Goal: Information Seeking & Learning: Learn about a topic

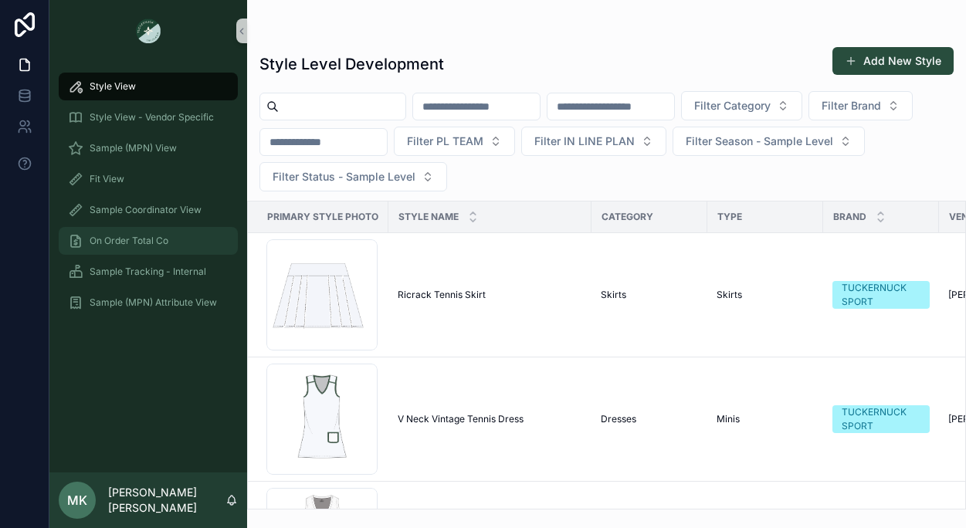
click at [164, 235] on span "On Order Total Co" at bounding box center [129, 241] width 79 height 12
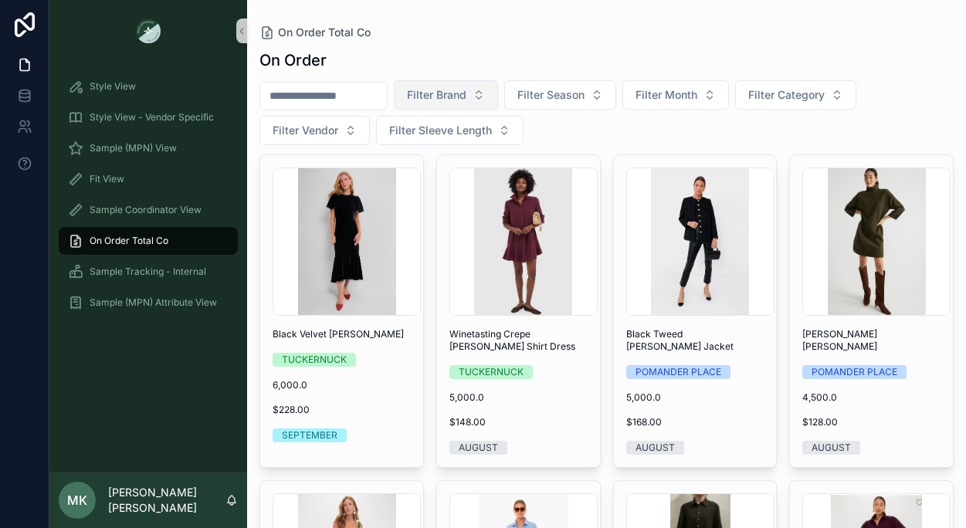
click at [463, 90] on span "Filter Brand" at bounding box center [436, 94] width 59 height 15
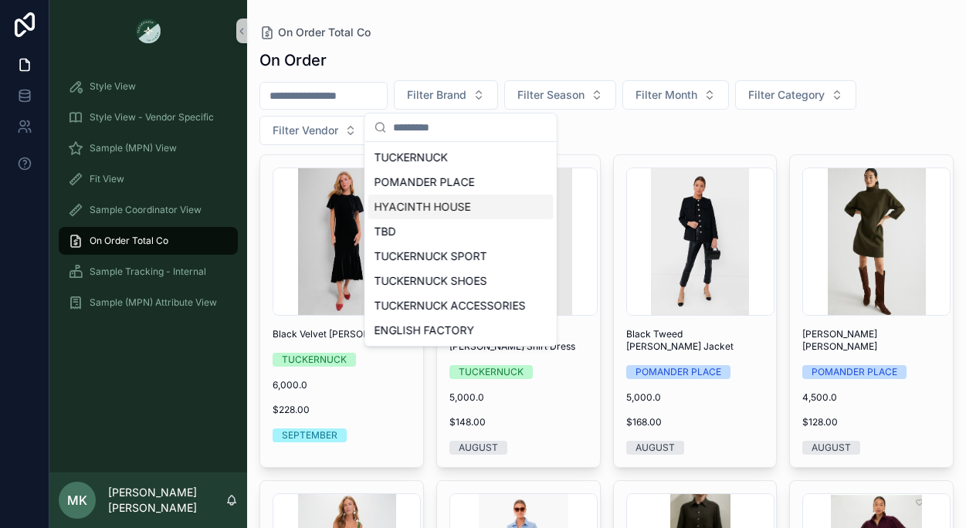
click at [450, 214] on div "HYACINTH HOUSE" at bounding box center [460, 207] width 185 height 25
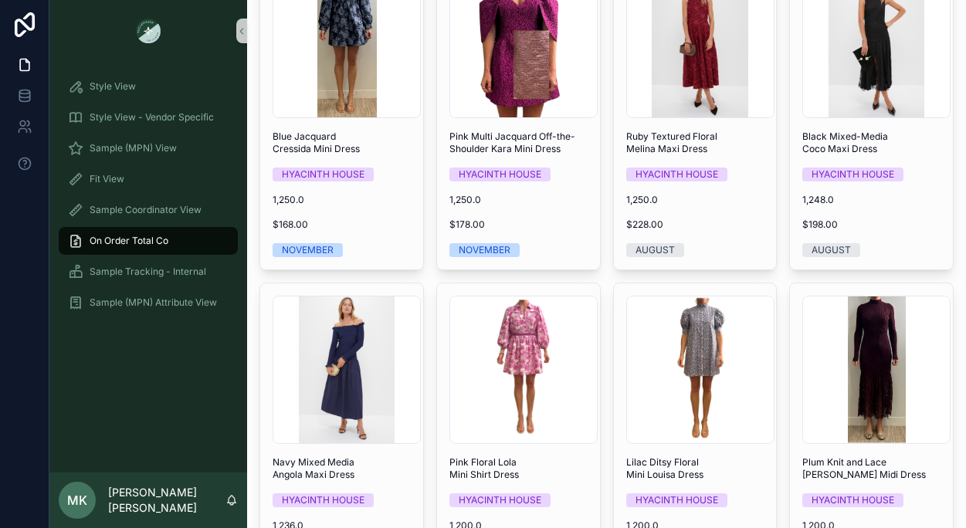
scroll to position [4146, 0]
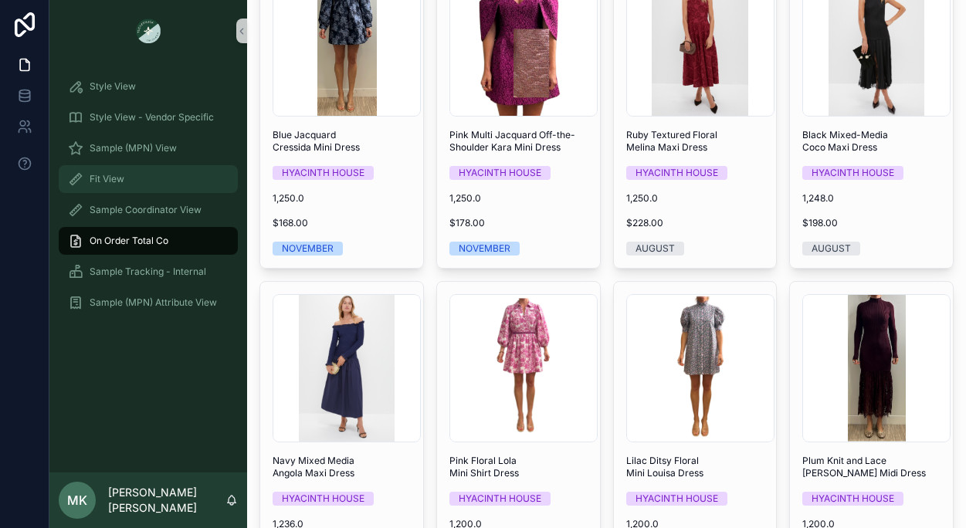
click at [151, 175] on div "Fit View" at bounding box center [148, 179] width 161 height 25
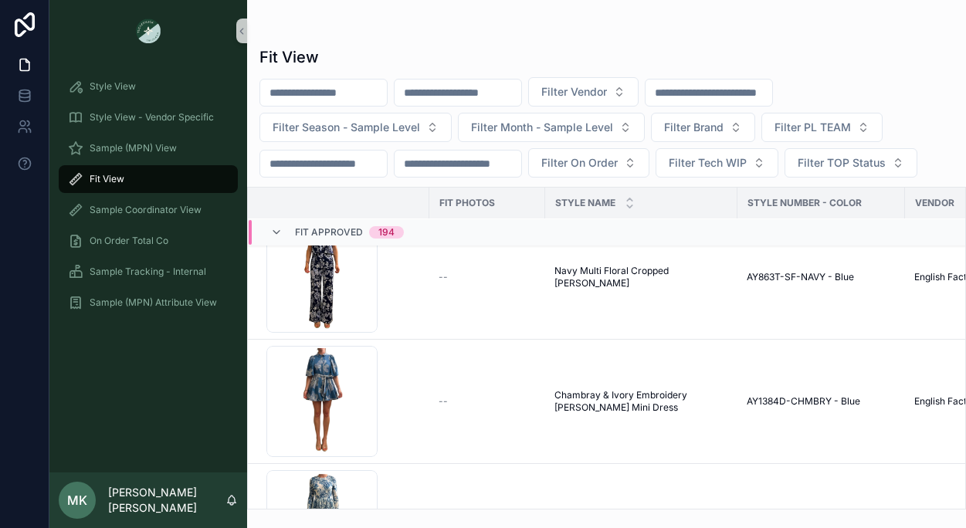
scroll to position [157, 0]
click at [601, 283] on td "Navy Multi Floral Cropped Charlie Shirt Navy Multi Floral Cropped Charlie Shirt" at bounding box center [641, 276] width 192 height 124
click at [605, 280] on span "Navy Multi Floral Cropped [PERSON_NAME]" at bounding box center [641, 275] width 174 height 25
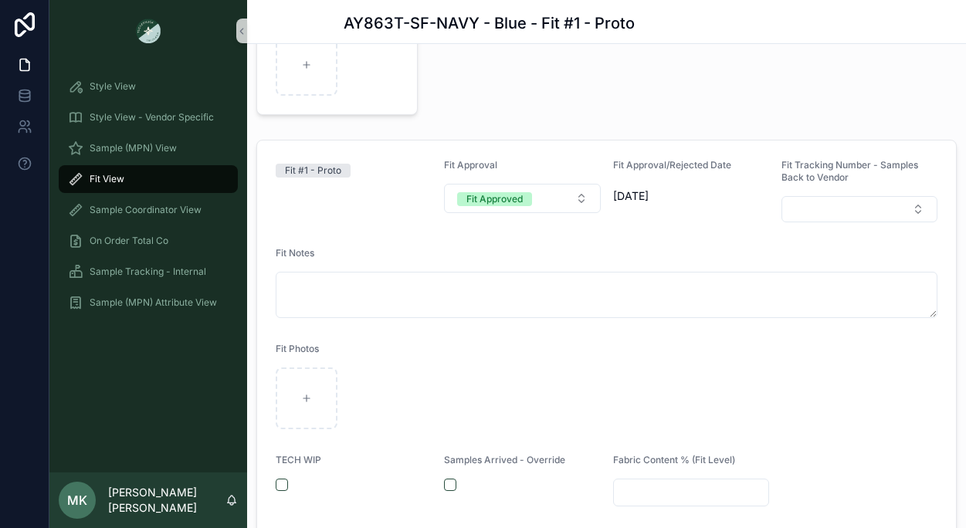
scroll to position [226, 0]
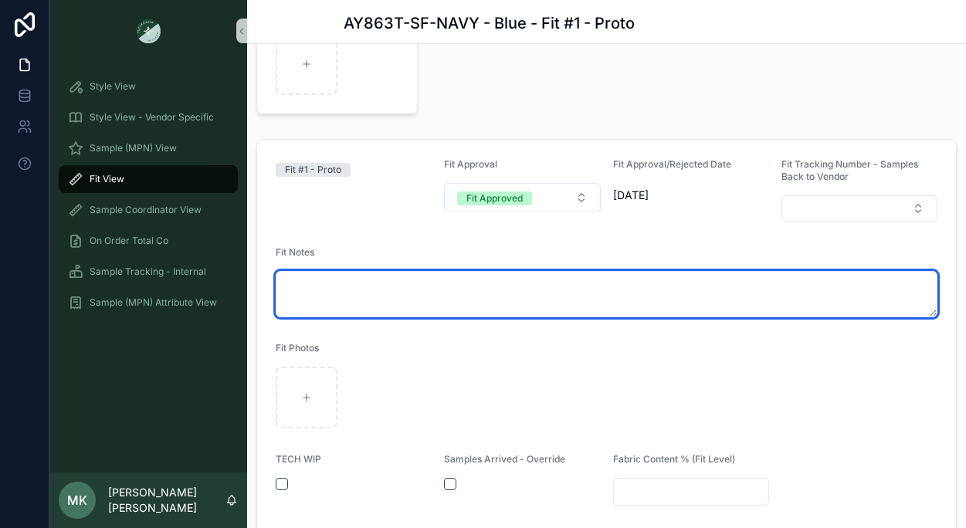
click at [533, 283] on textarea "scrollable content" at bounding box center [607, 294] width 662 height 46
type textarea "*****"
drag, startPoint x: 398, startPoint y: 299, endPoint x: 266, endPoint y: 280, distance: 133.3
click at [266, 280] on form "Fit #1 - Proto Fit Approval Fit Approved Fit Approval/Rejected Date 8/27/2025 F…" at bounding box center [606, 431] width 699 height 582
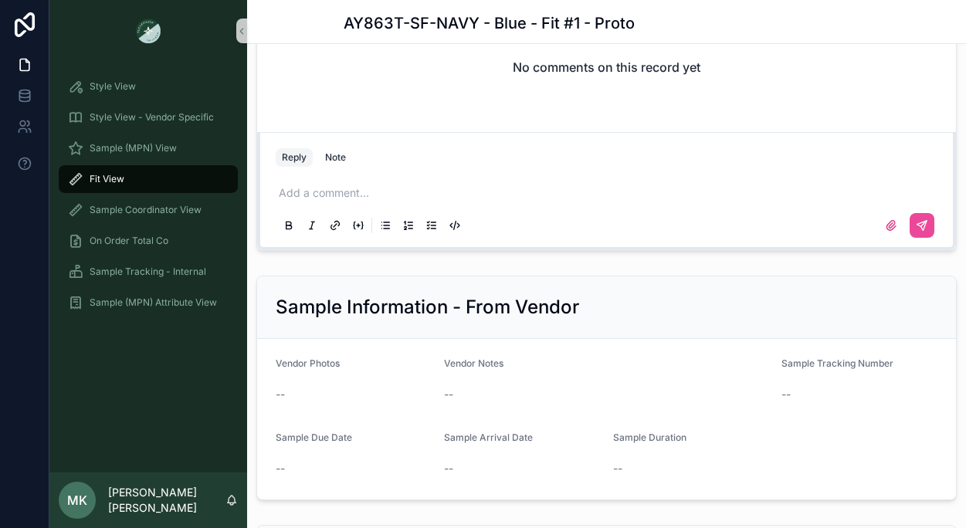
scroll to position [1425, 0]
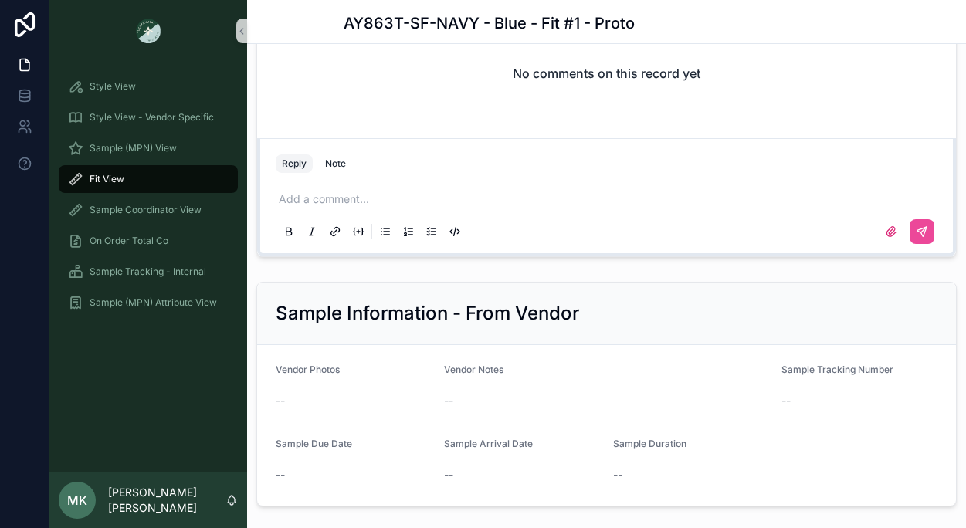
click at [343, 199] on p "scrollable content" at bounding box center [610, 198] width 662 height 15
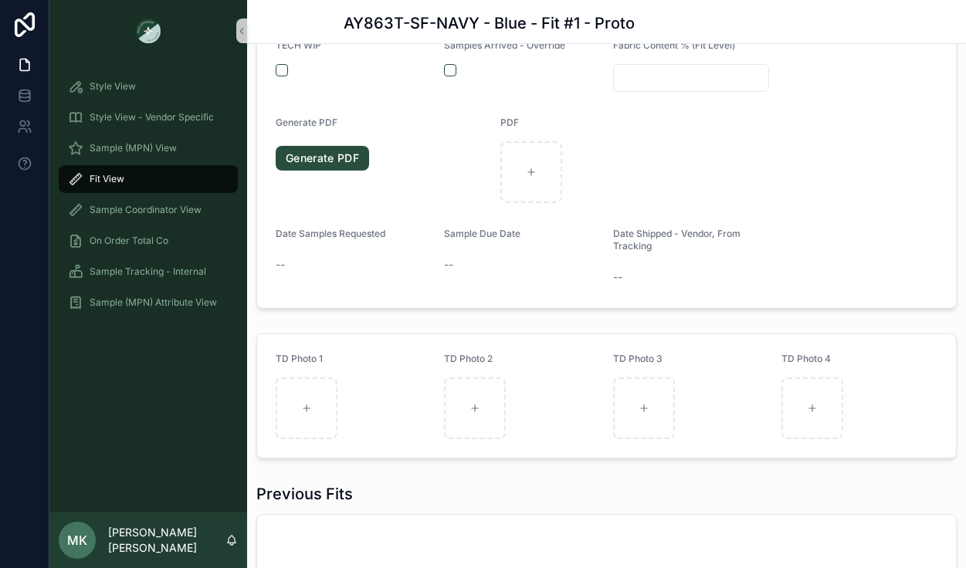
scroll to position [61, 0]
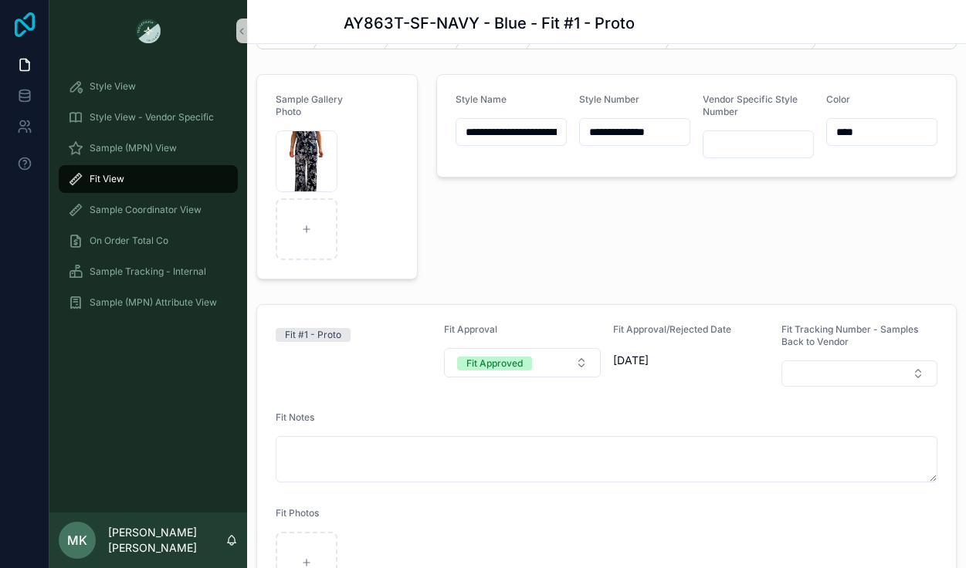
click at [27, 22] on icon at bounding box center [24, 24] width 31 height 25
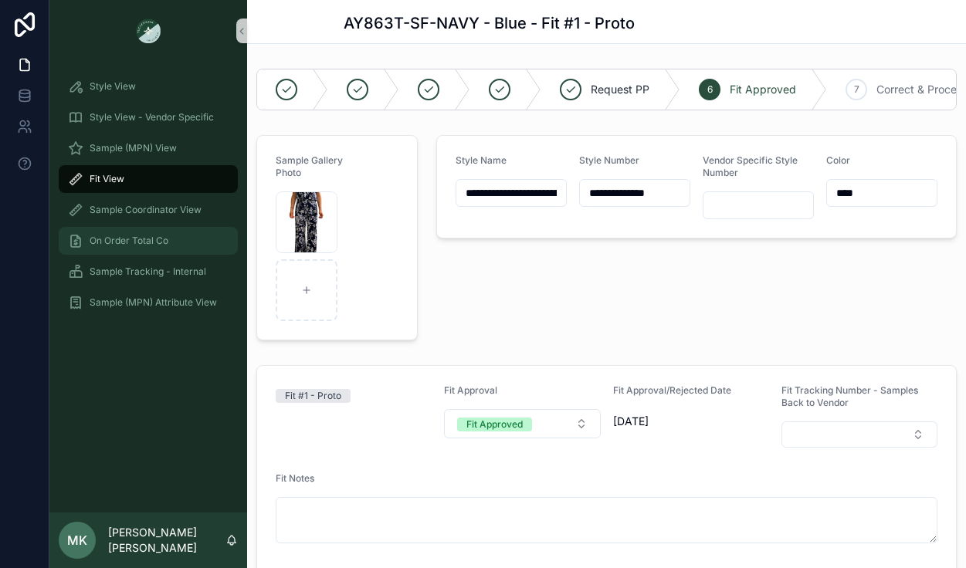
click at [153, 242] on span "On Order Total Co" at bounding box center [129, 241] width 79 height 12
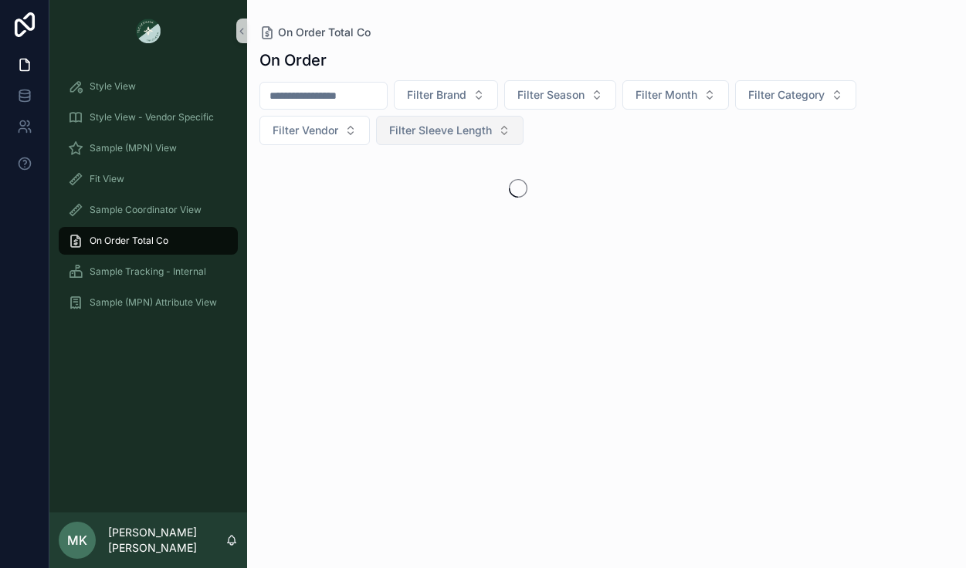
click at [474, 133] on span "Filter Sleeve Length" at bounding box center [440, 130] width 103 height 15
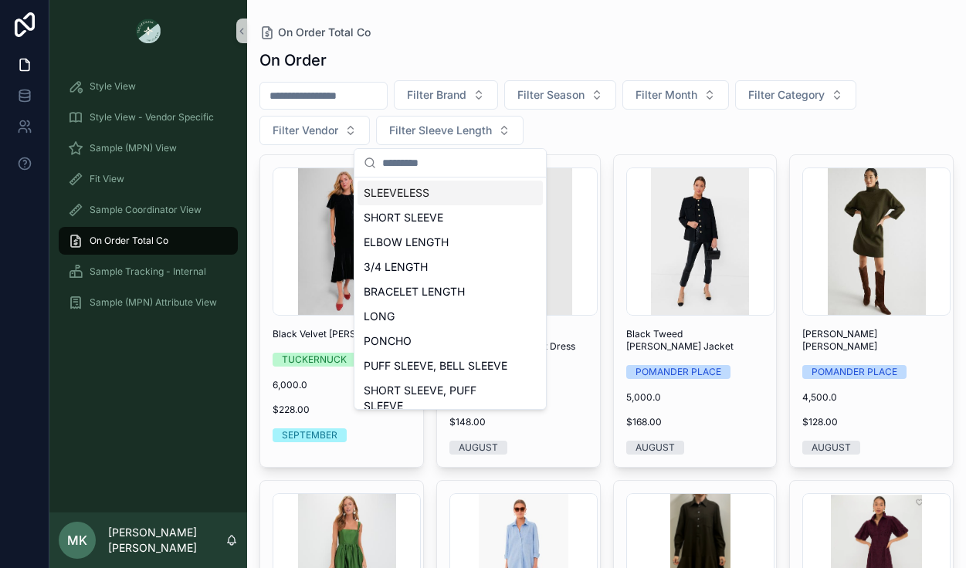
click at [458, 190] on div "SLEEVELESS" at bounding box center [449, 193] width 185 height 25
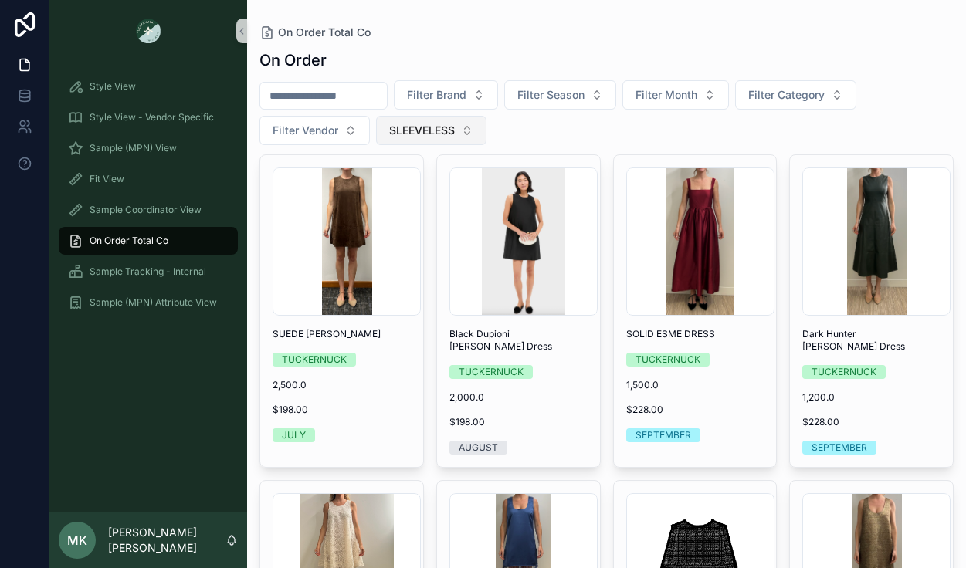
click at [448, 127] on span "SLEEVELESS" at bounding box center [422, 130] width 66 height 15
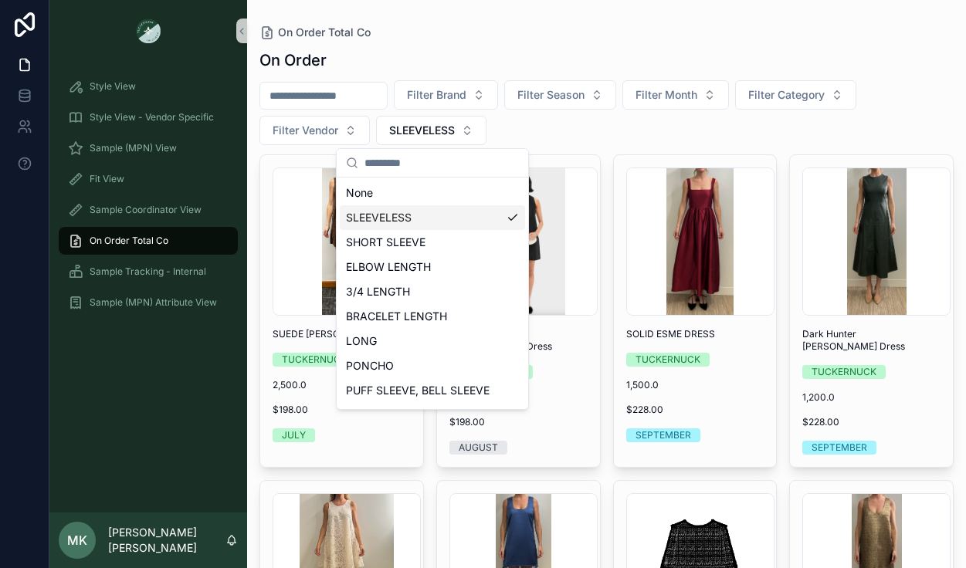
click at [424, 215] on div "SLEEVELESS" at bounding box center [432, 217] width 185 height 25
click at [153, 239] on span "On Order Total Co" at bounding box center [129, 241] width 79 height 12
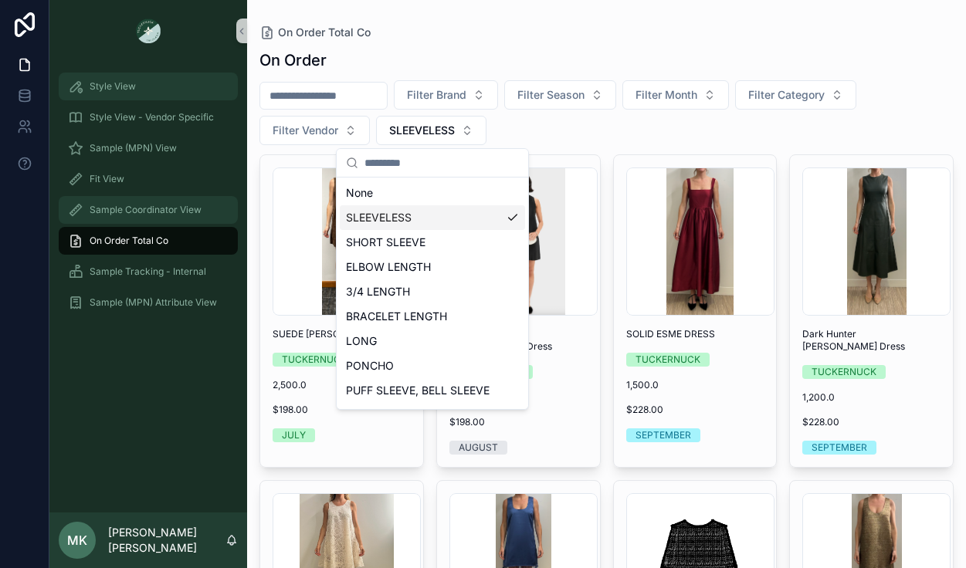
click at [138, 83] on div "Style View" at bounding box center [148, 86] width 161 height 25
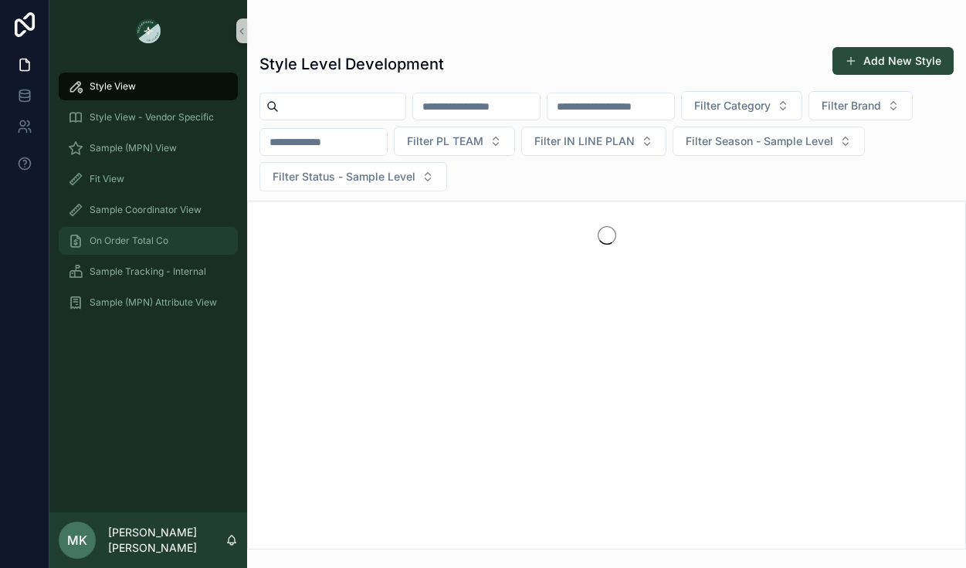
click at [135, 233] on div "On Order Total Co" at bounding box center [148, 241] width 161 height 25
